Goal: Obtain resource: Obtain resource

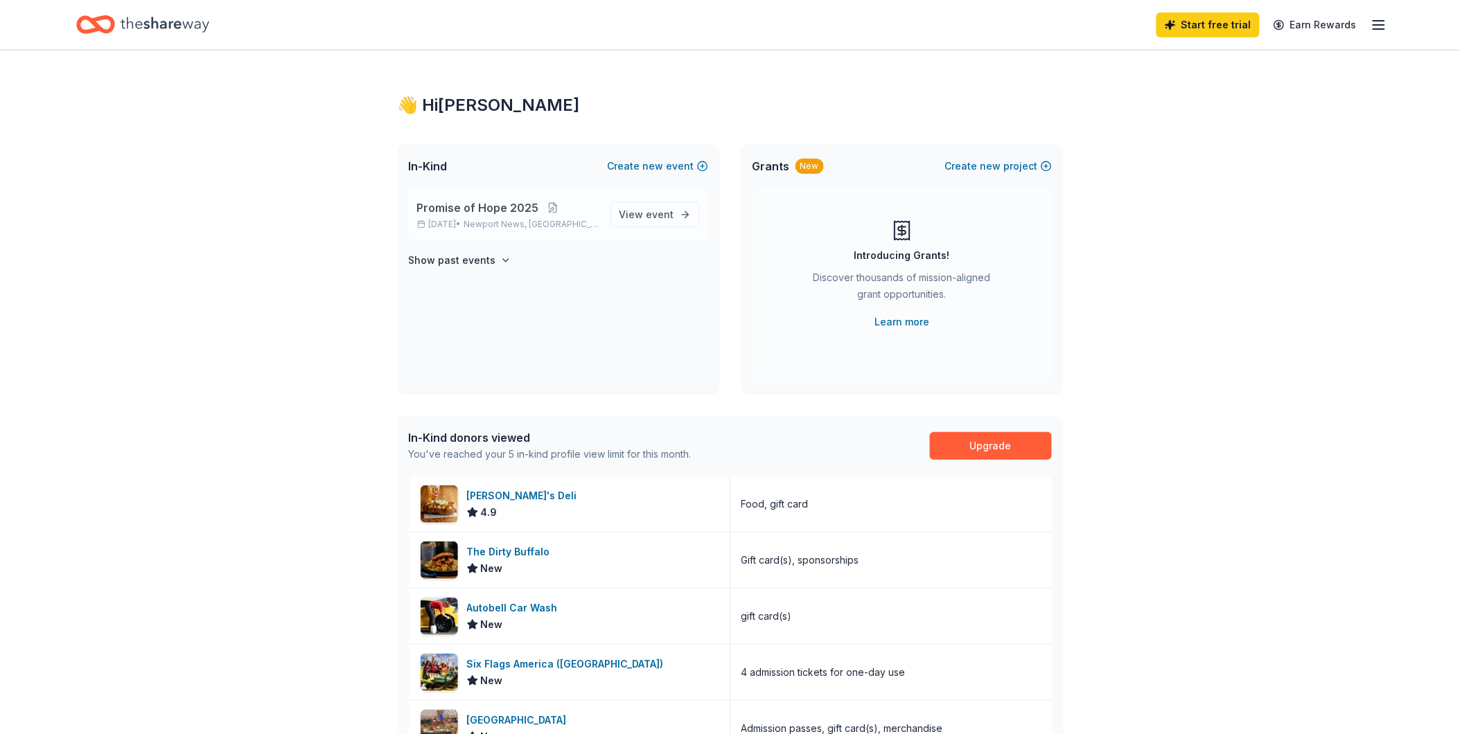
click at [459, 216] on span "Promise of Hope 2025" at bounding box center [478, 208] width 122 height 17
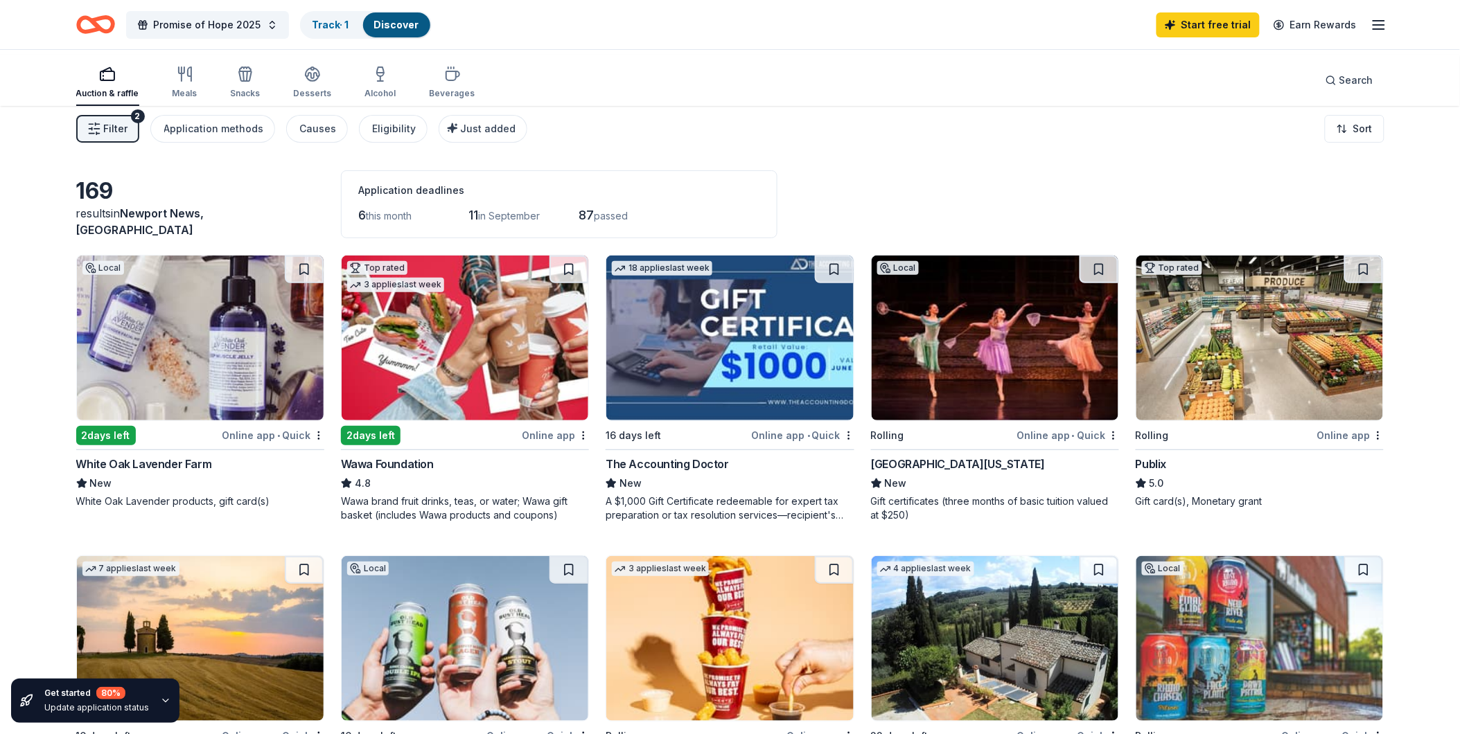
click at [175, 421] on img at bounding box center [200, 338] width 247 height 165
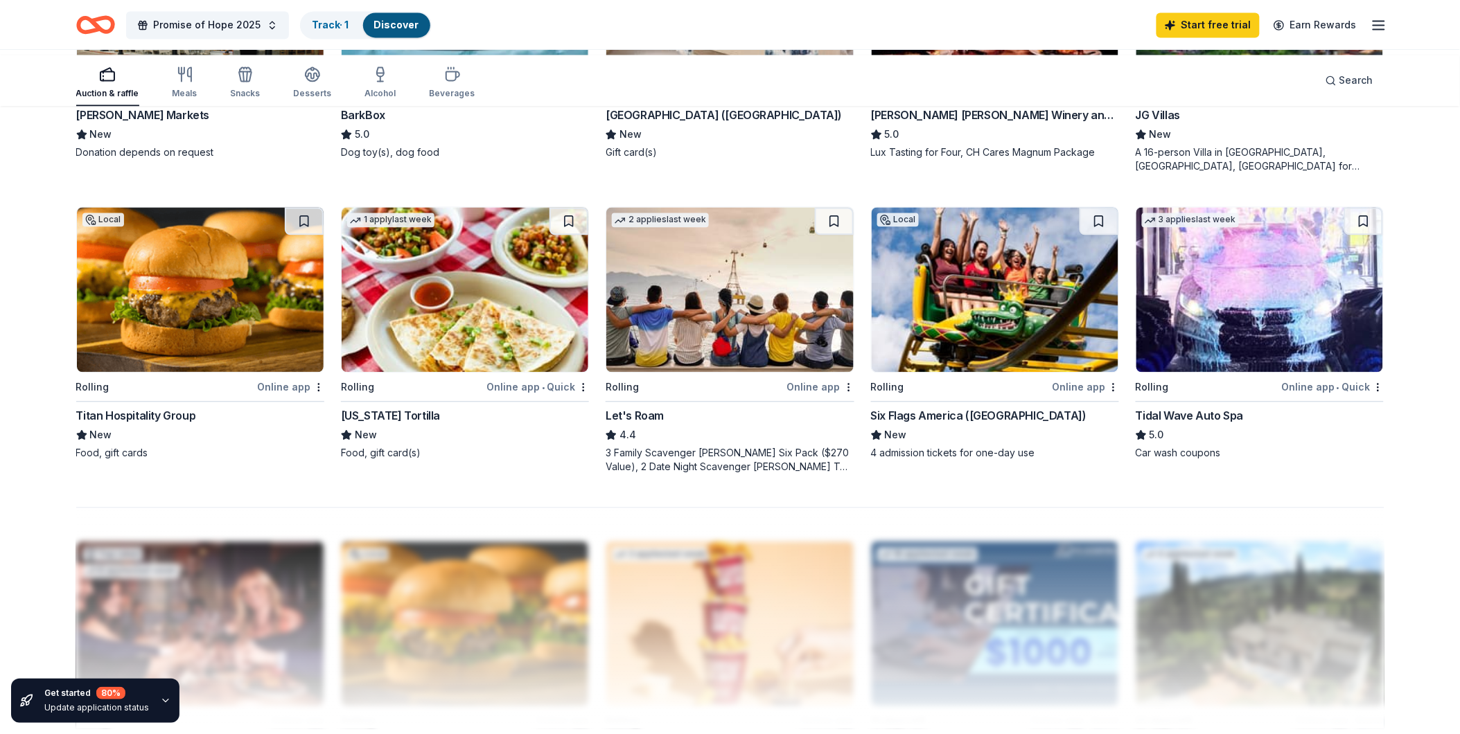
scroll to position [1154, 0]
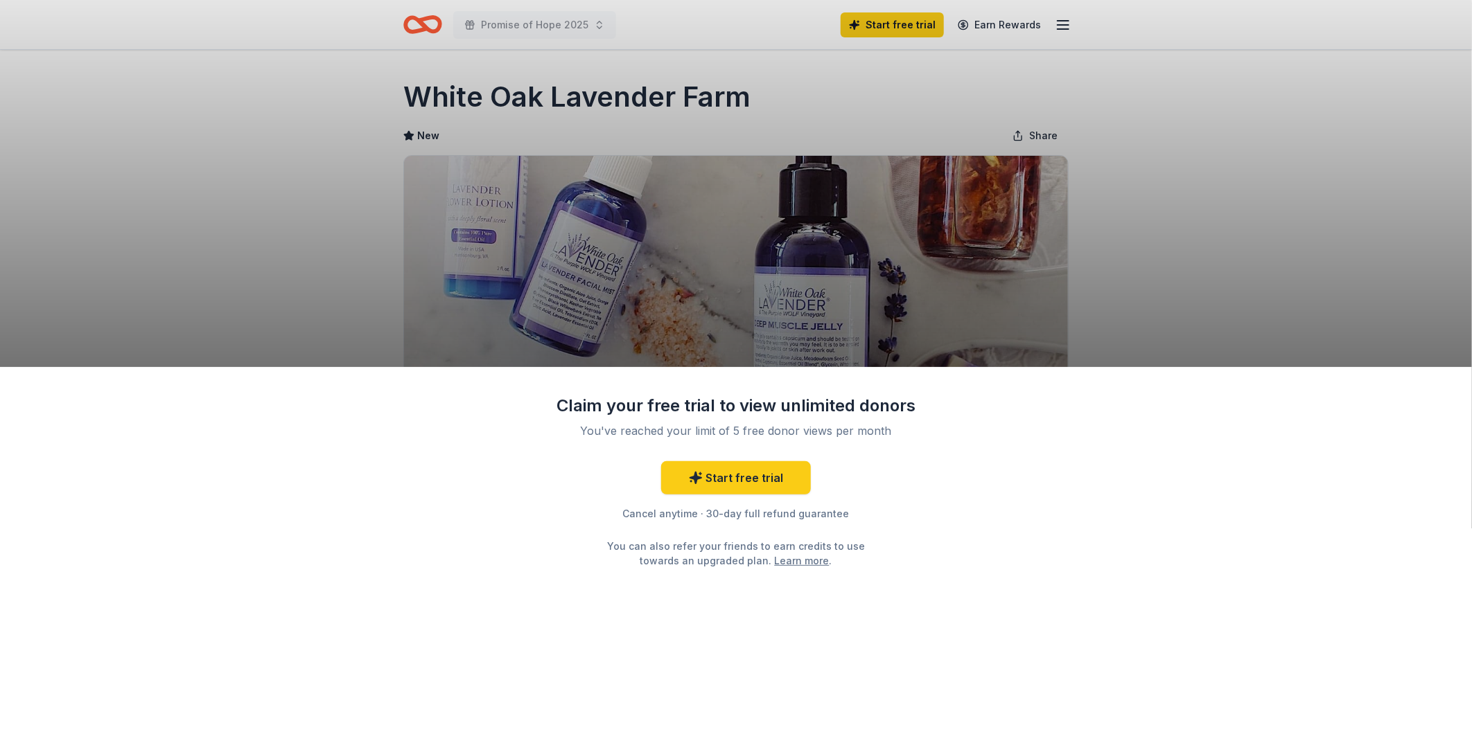
click at [1268, 229] on div "Claim your free trial to view unlimited donors You've reached your limit of 5 f…" at bounding box center [736, 367] width 1472 height 734
